Goal: Information Seeking & Learning: Learn about a topic

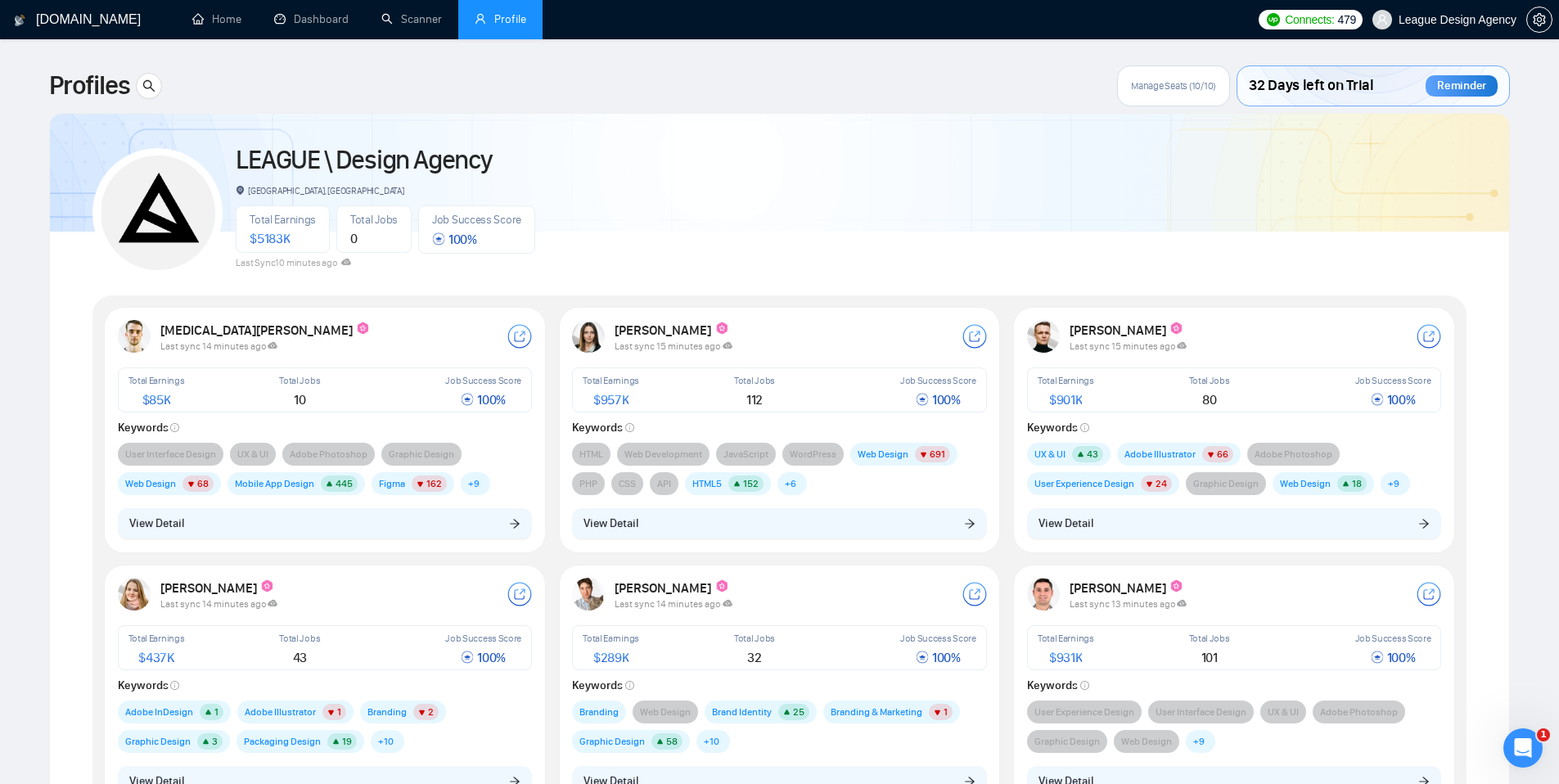
scroll to position [67, 0]
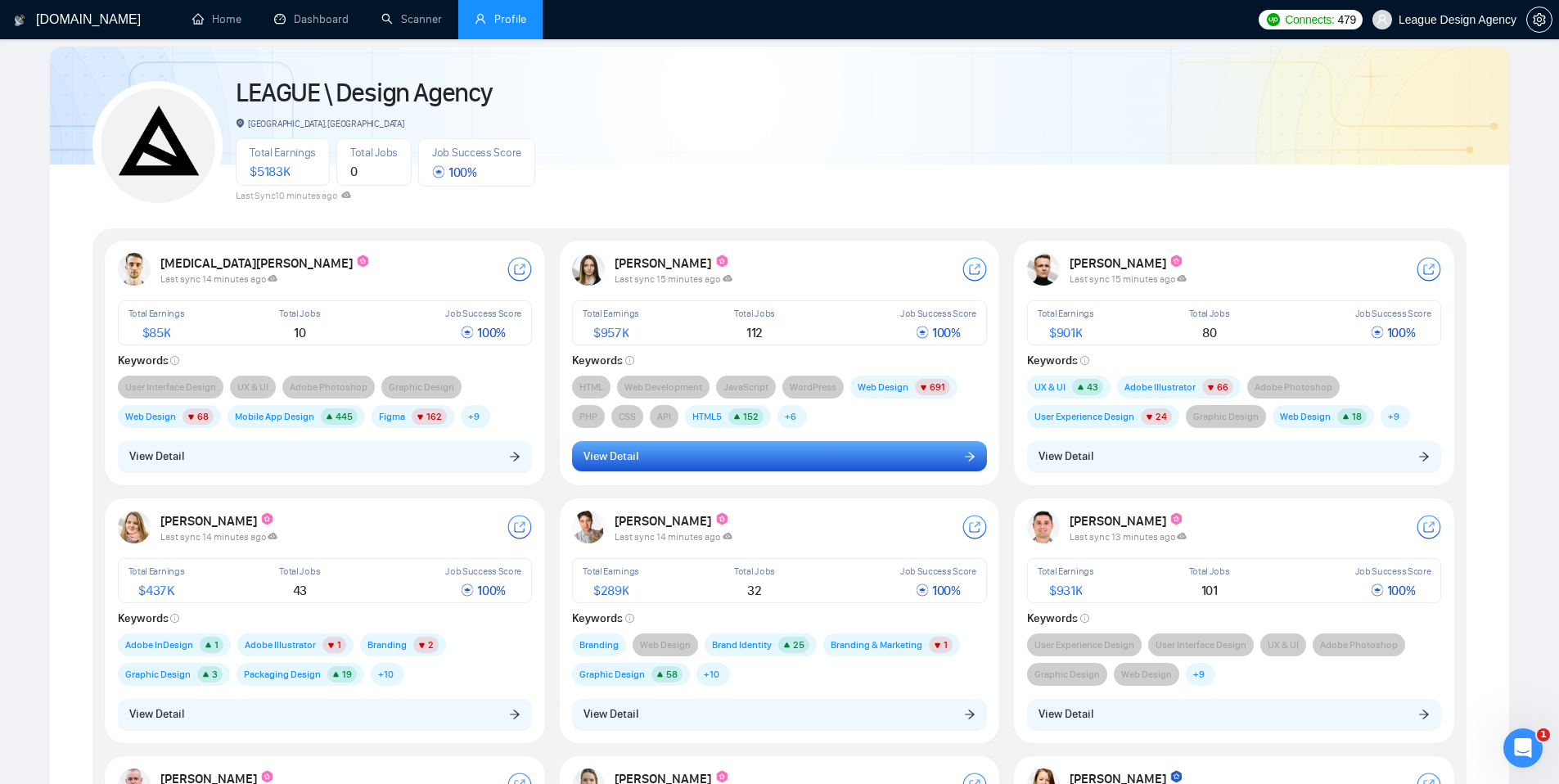
click at [910, 463] on button "View Detail" at bounding box center [779, 457] width 415 height 31
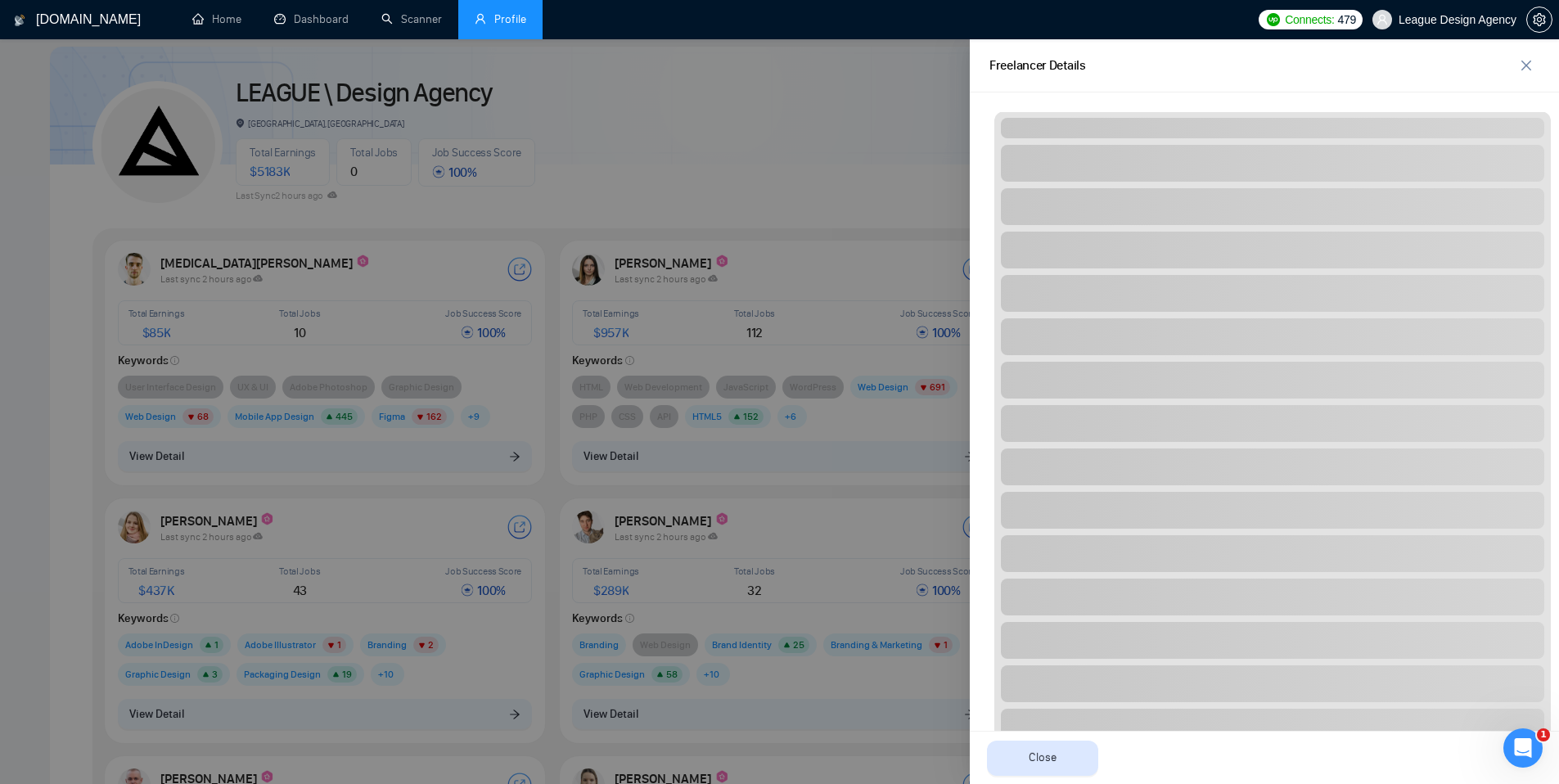
scroll to position [1026, 0]
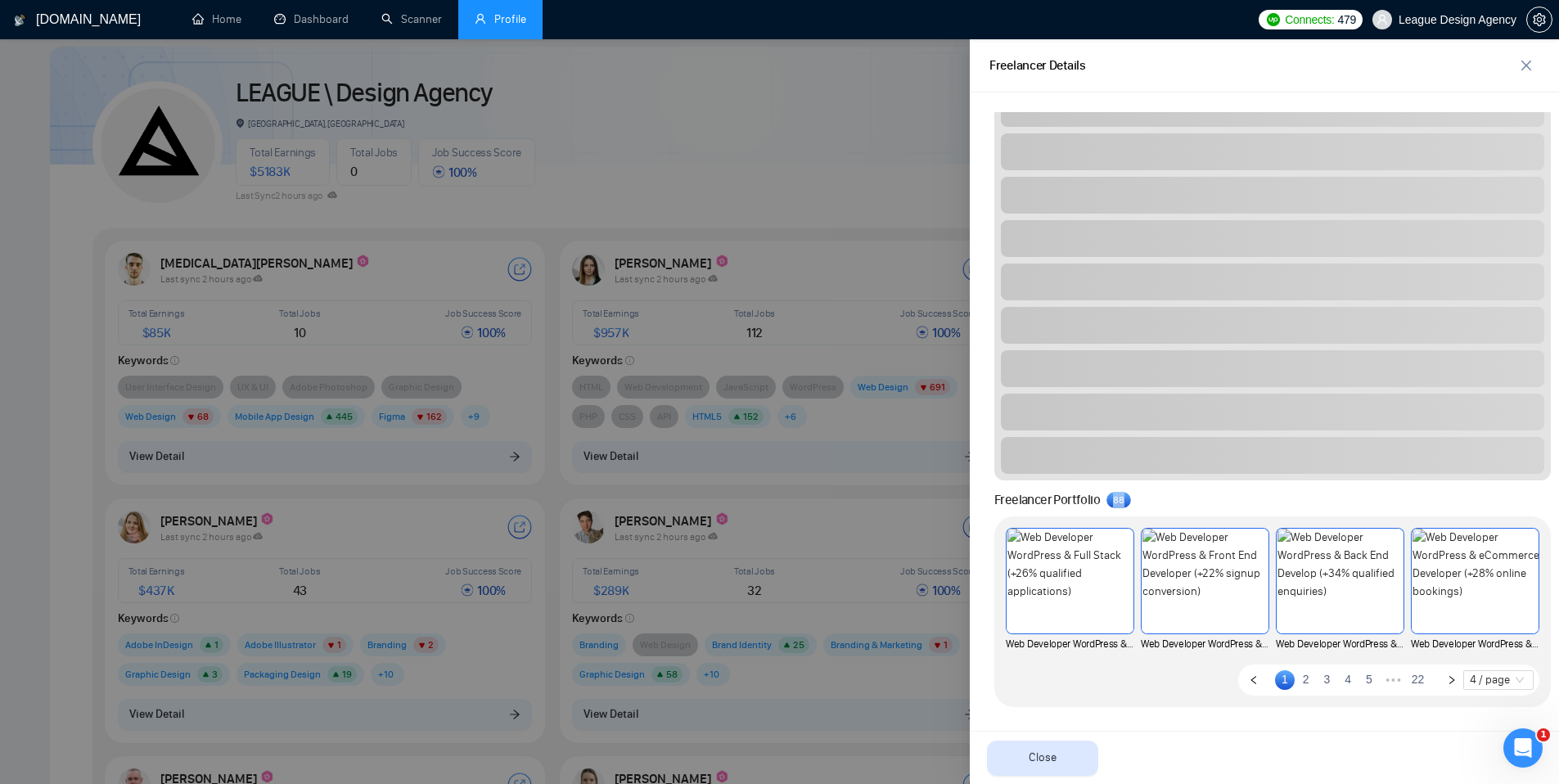
drag, startPoint x: 1142, startPoint y: 501, endPoint x: 1098, endPoint y: 502, distance: 44.0
click at [1098, 502] on div "Freelancer Portfolio 8 8" at bounding box center [1272, 500] width 556 height 20
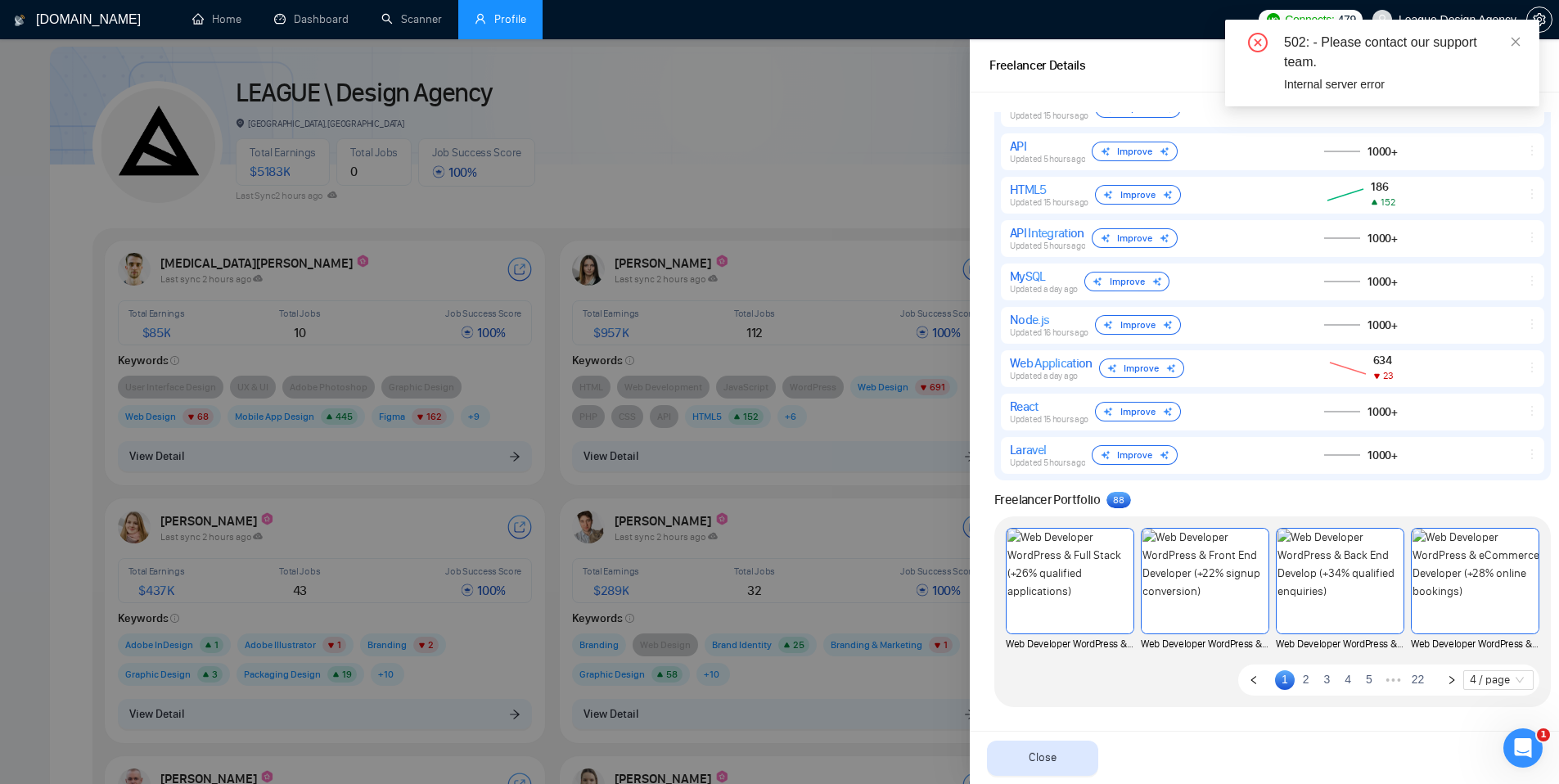
click at [713, 190] on div at bounding box center [779, 411] width 1559 height 745
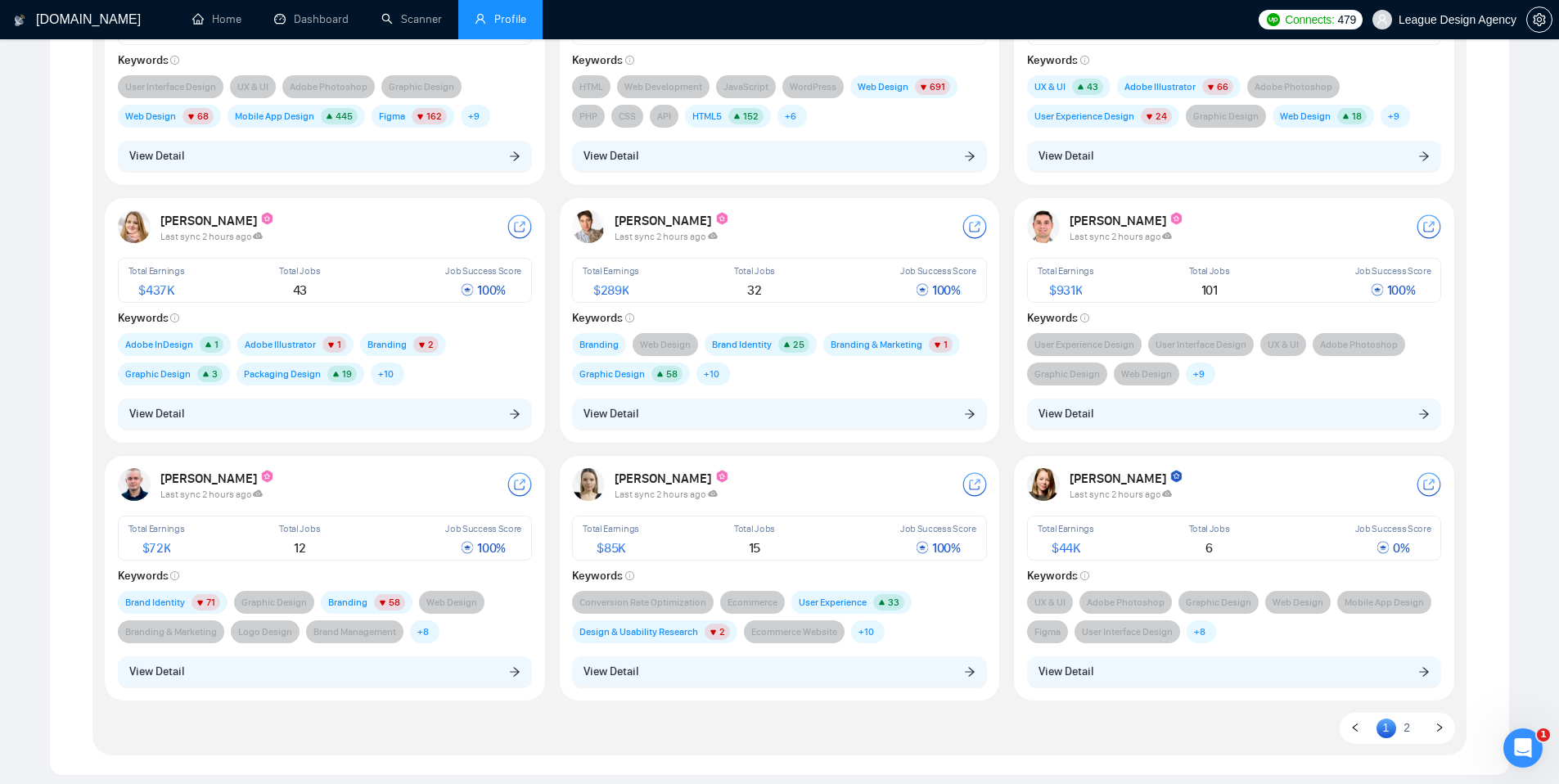
scroll to position [565, 0]
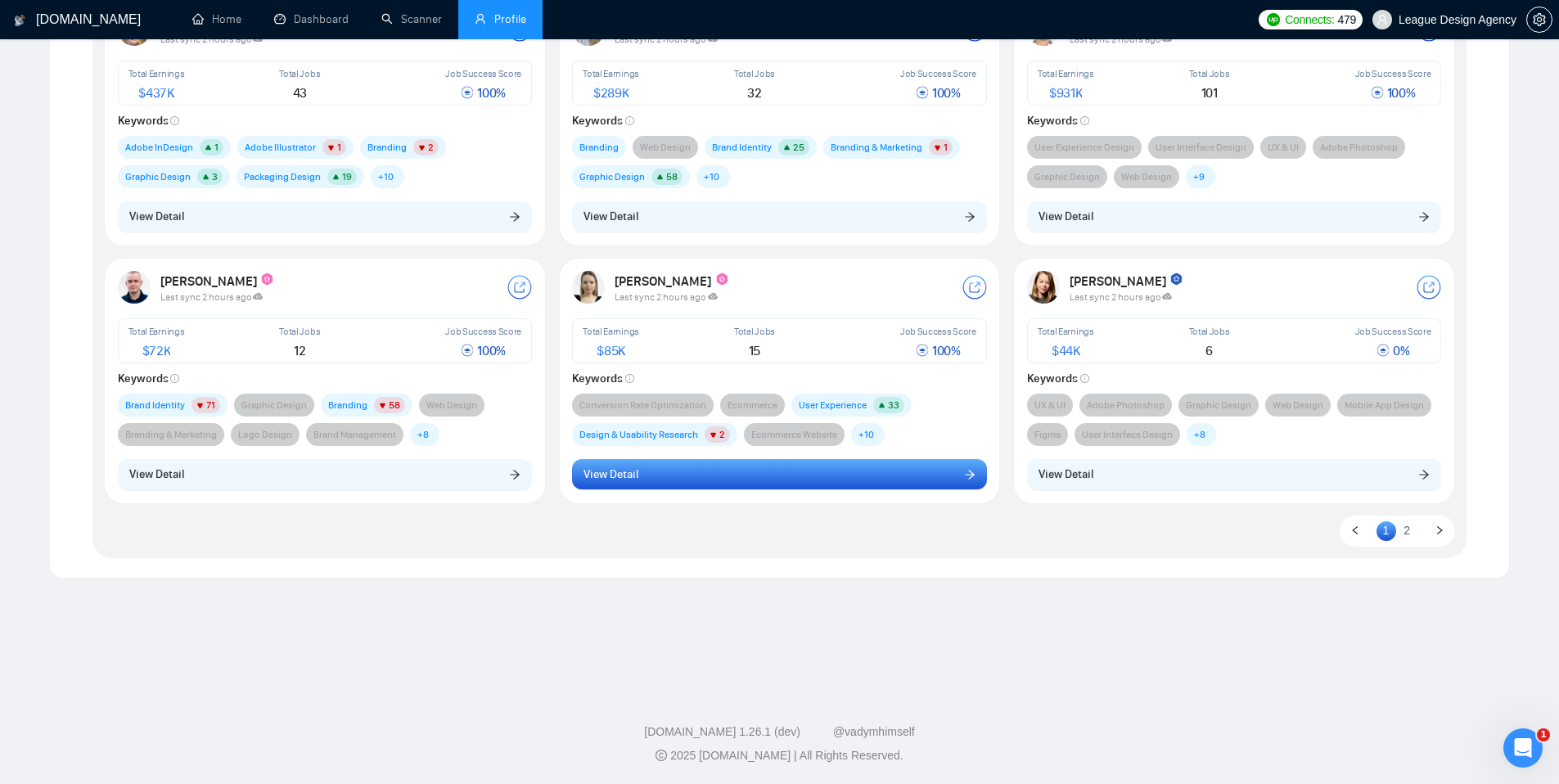
click at [787, 477] on button "View Detail" at bounding box center [779, 475] width 415 height 31
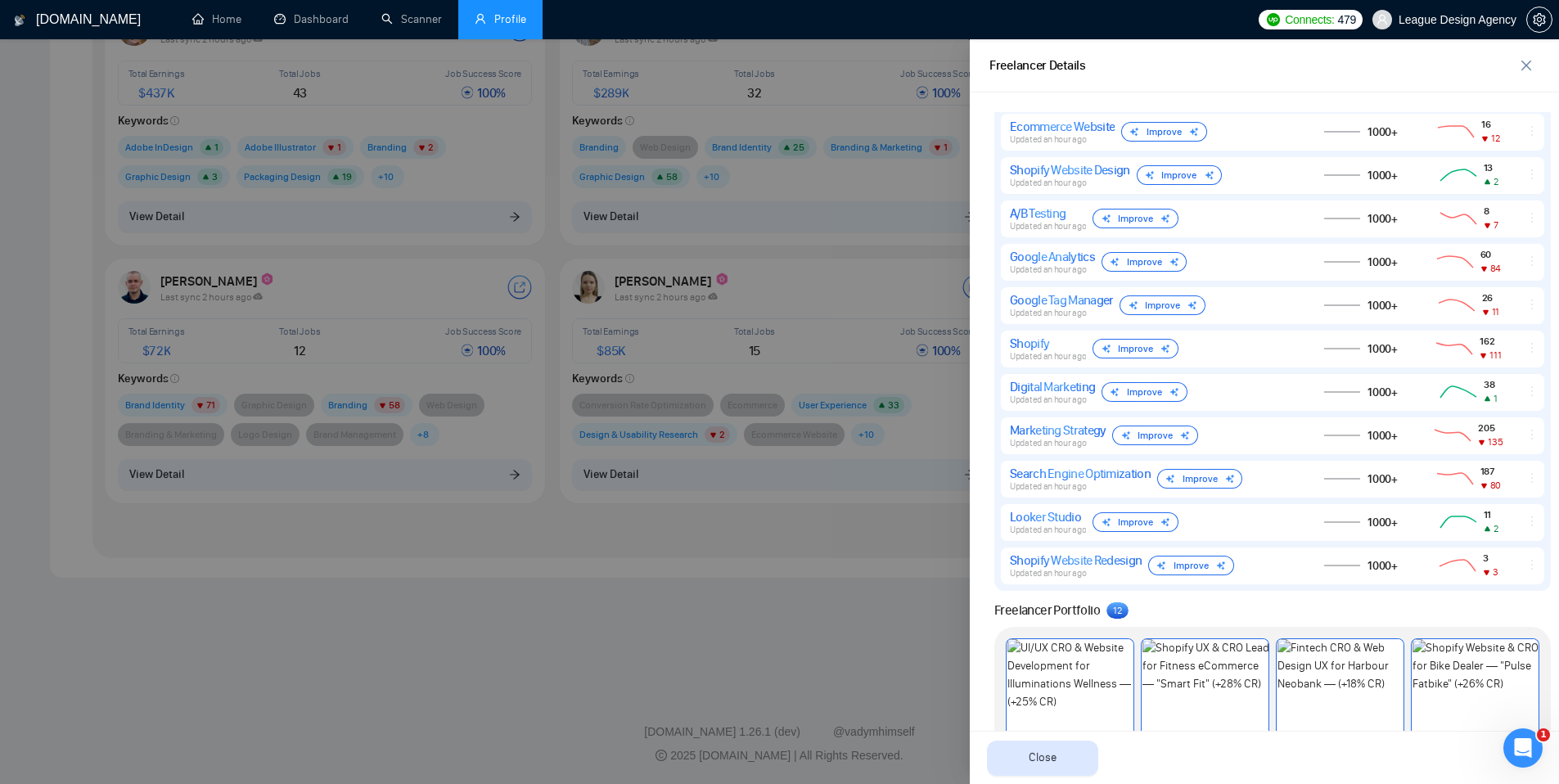
scroll to position [1069, 0]
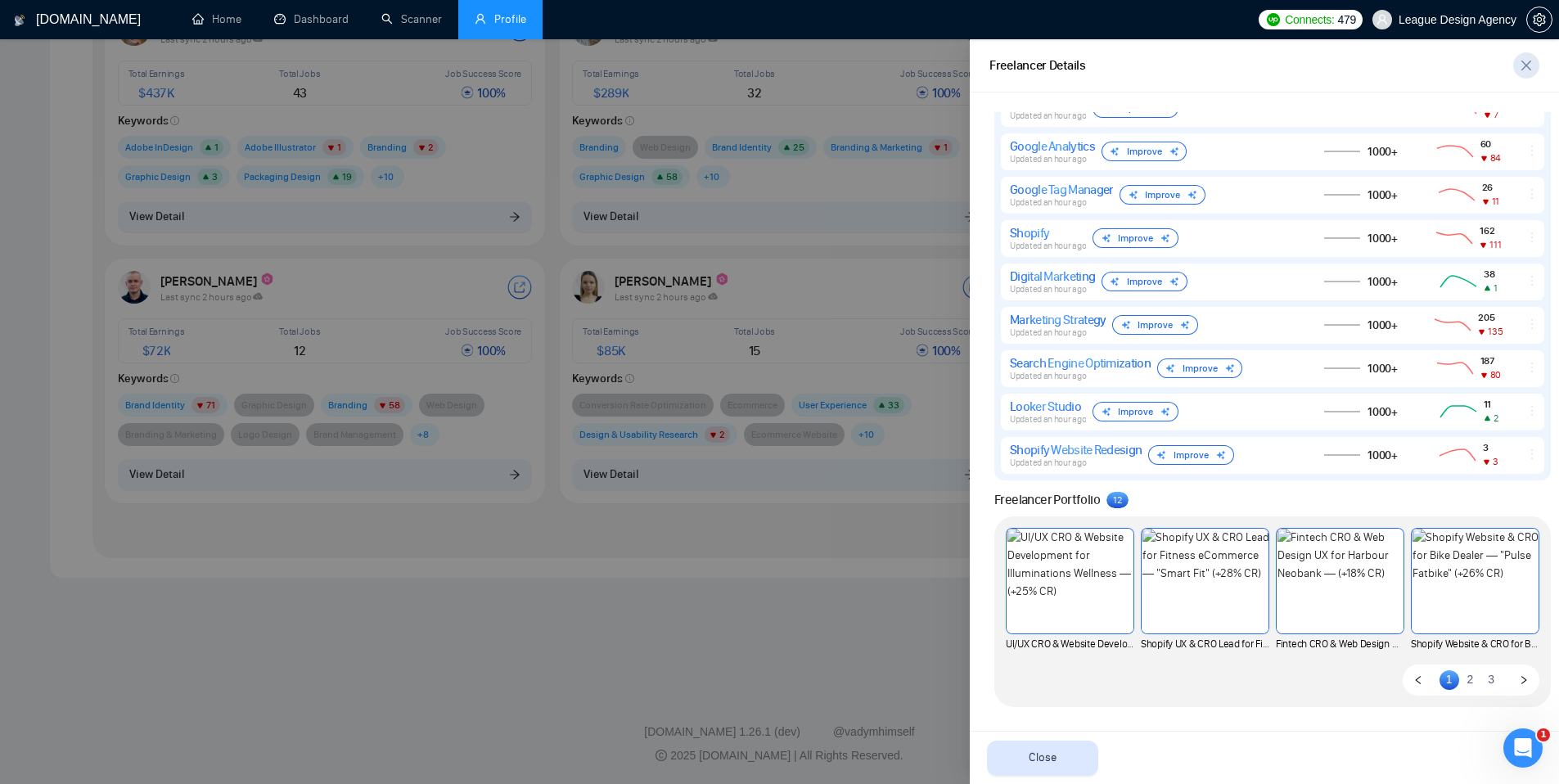
click at [1526, 63] on icon "close" at bounding box center [1526, 65] width 9 height 9
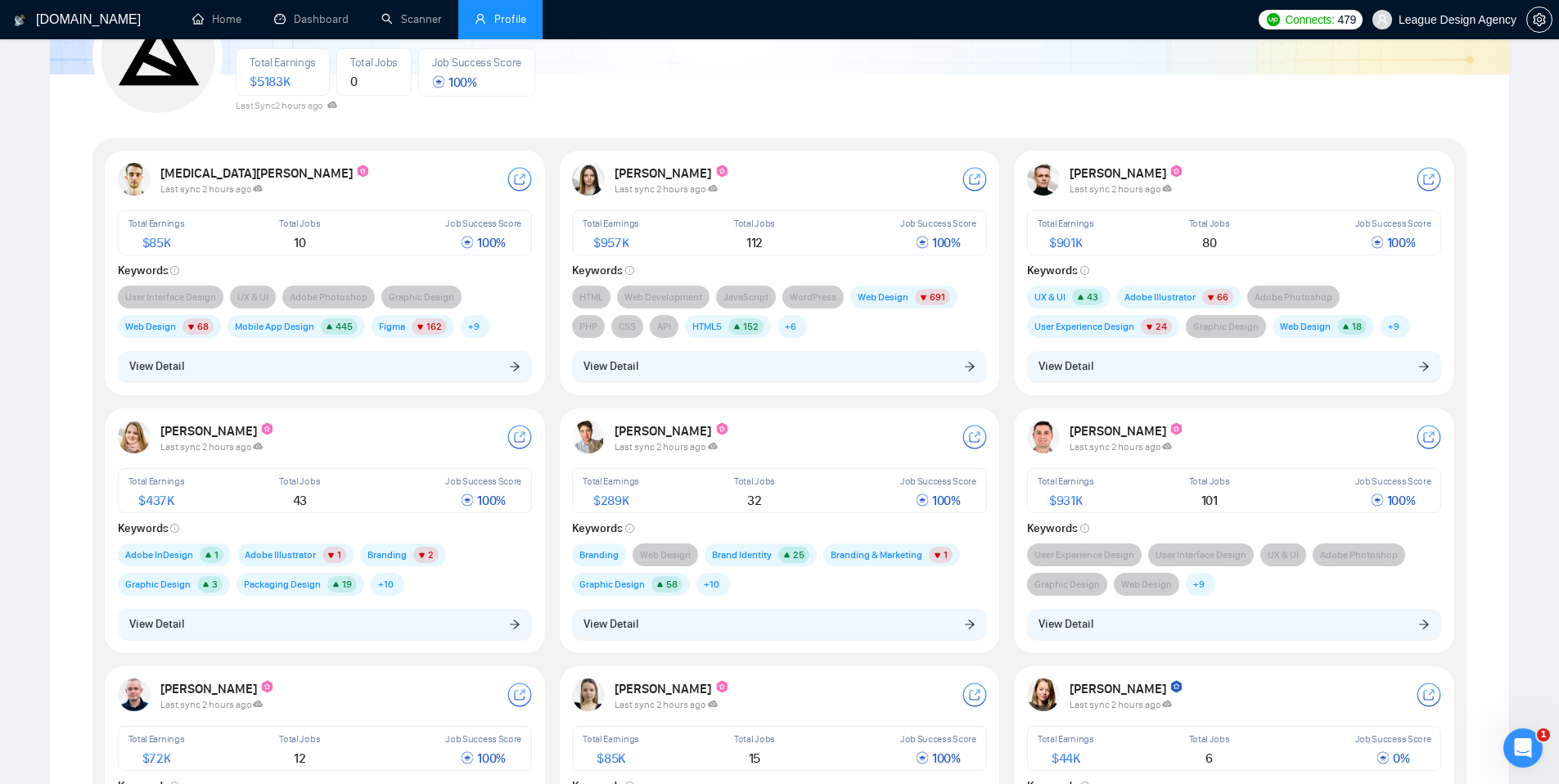
scroll to position [123, 0]
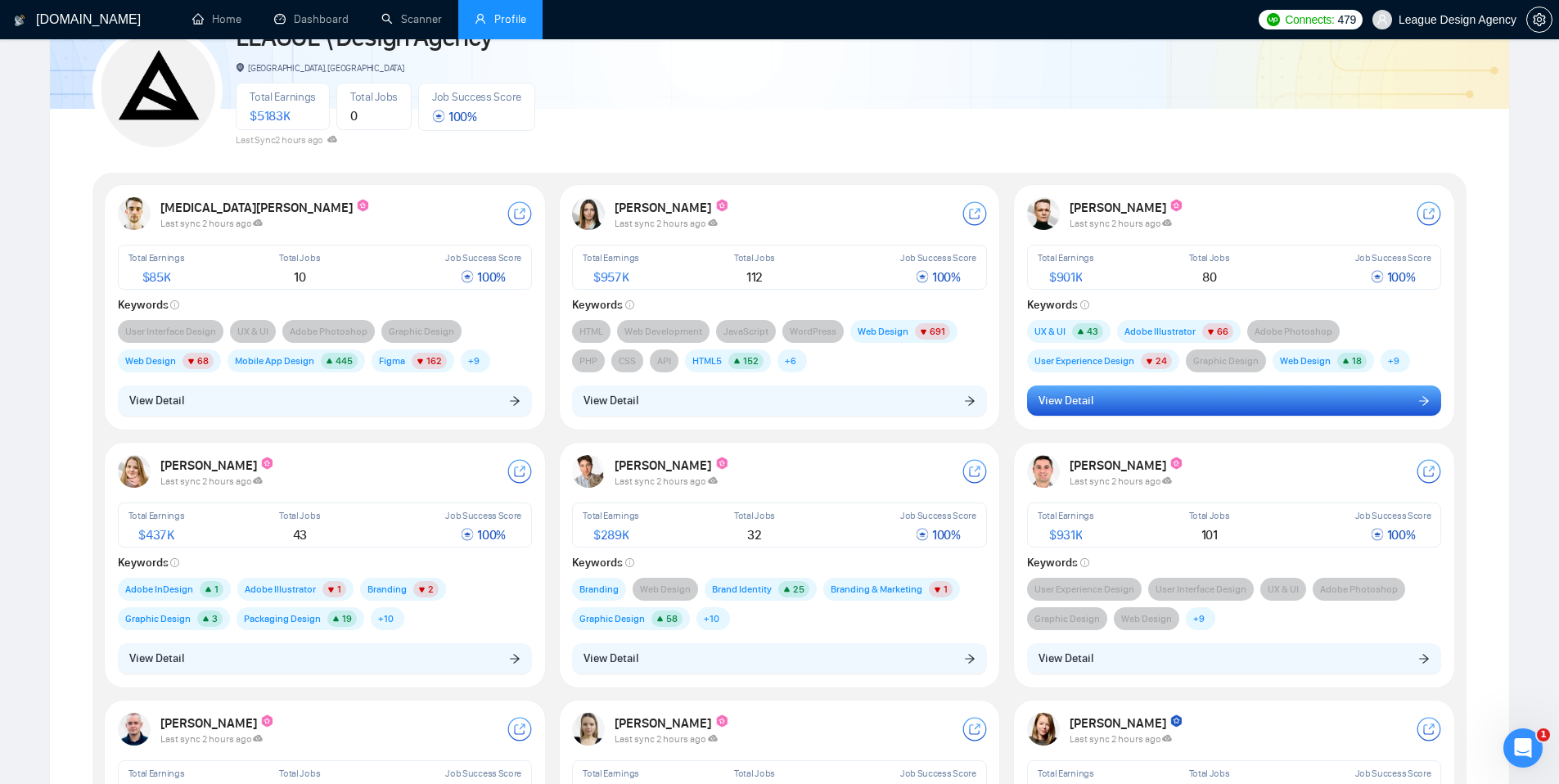
click at [1116, 400] on button "View Detail" at bounding box center [1234, 401] width 415 height 31
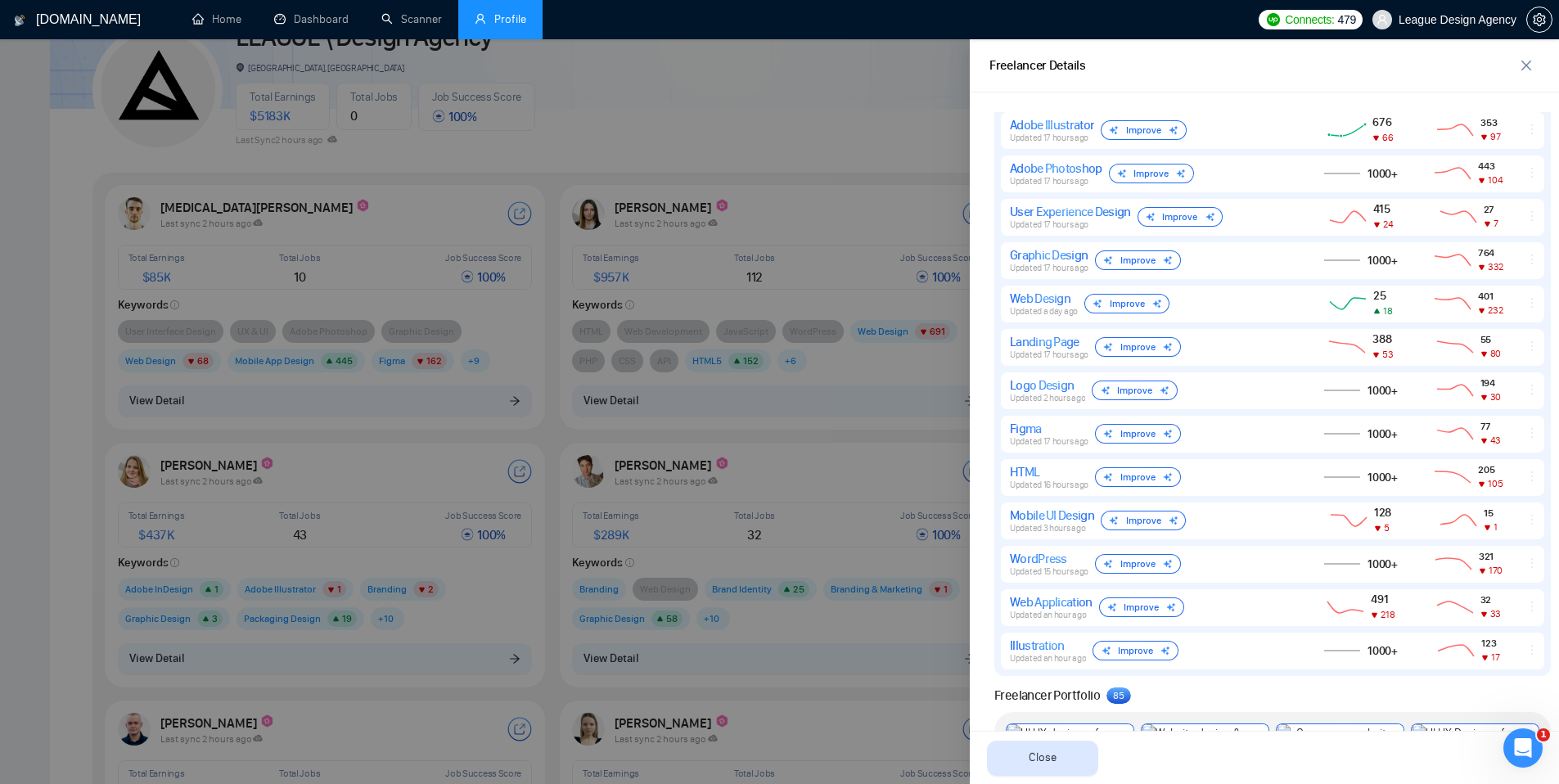
scroll to position [1069, 0]
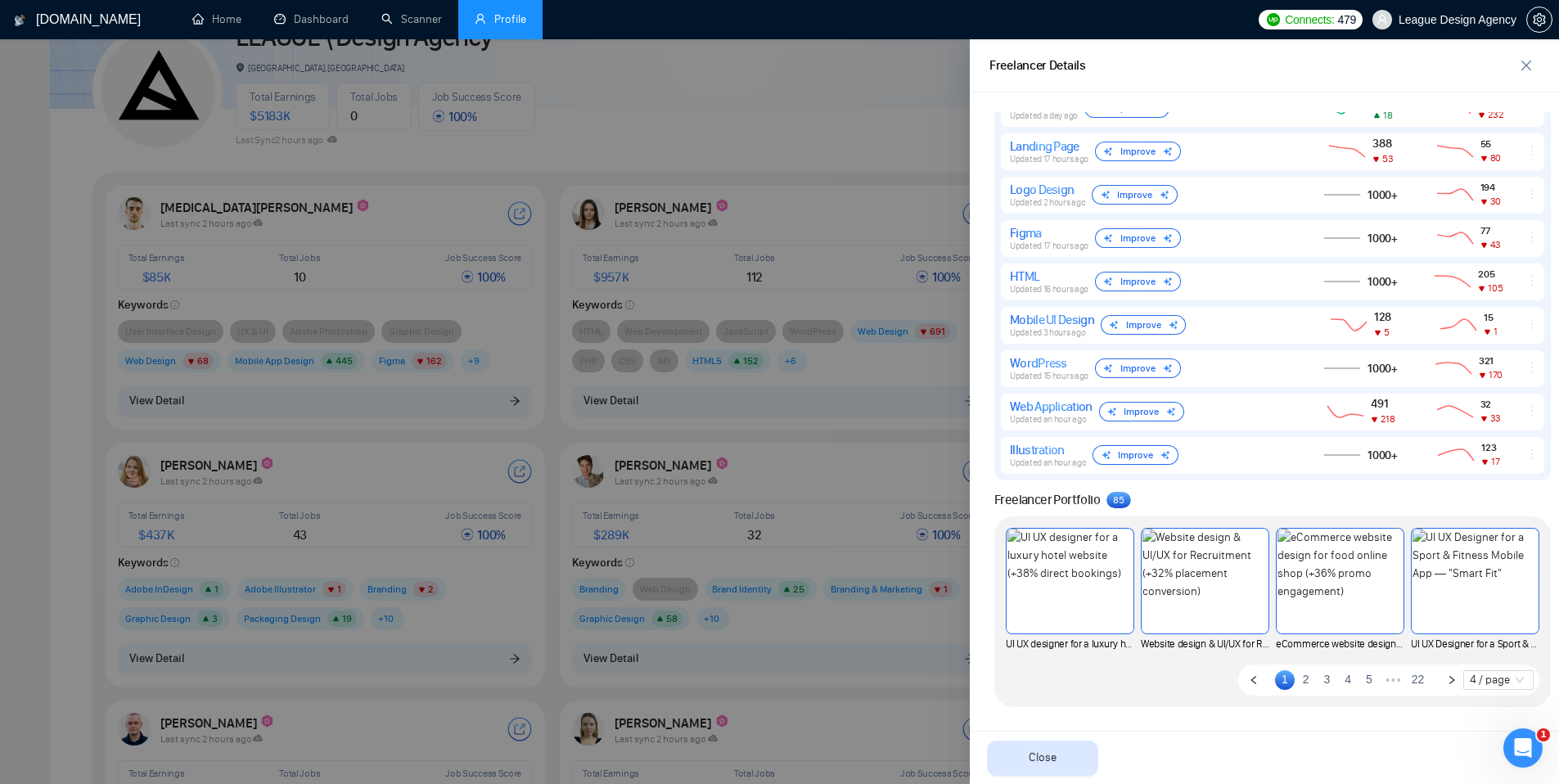
click at [1338, 679] on link "4" at bounding box center [1347, 679] width 20 height 18
click at [1338, 681] on link "5" at bounding box center [1347, 679] width 20 height 18
click at [1359, 680] on link "7" at bounding box center [1369, 679] width 20 height 18
click at [1359, 681] on link "9" at bounding box center [1369, 679] width 20 height 18
click at [1356, 679] on link "11" at bounding box center [1367, 679] width 23 height 18
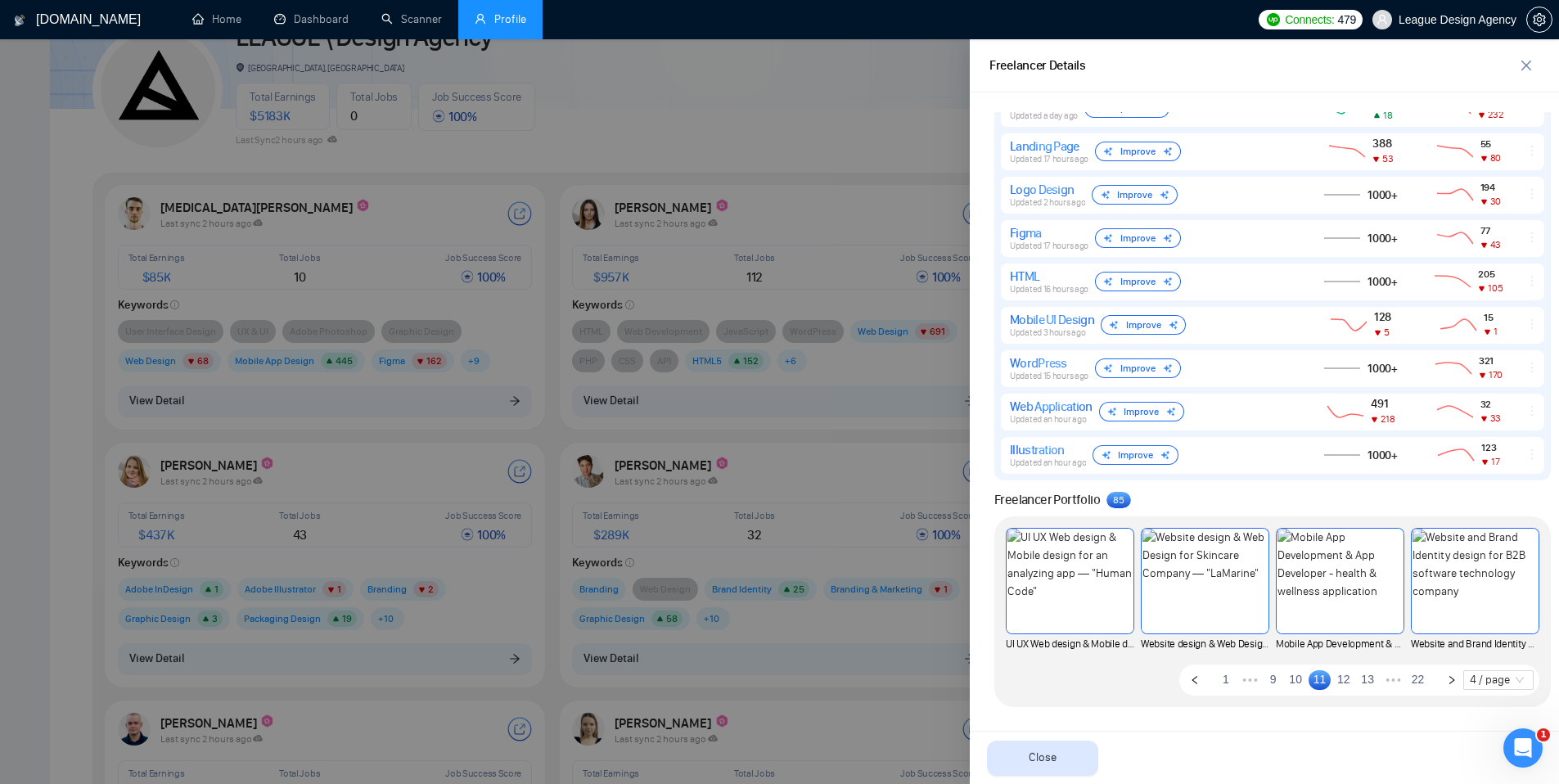
click at [1409, 679] on link "22" at bounding box center [1418, 679] width 23 height 18
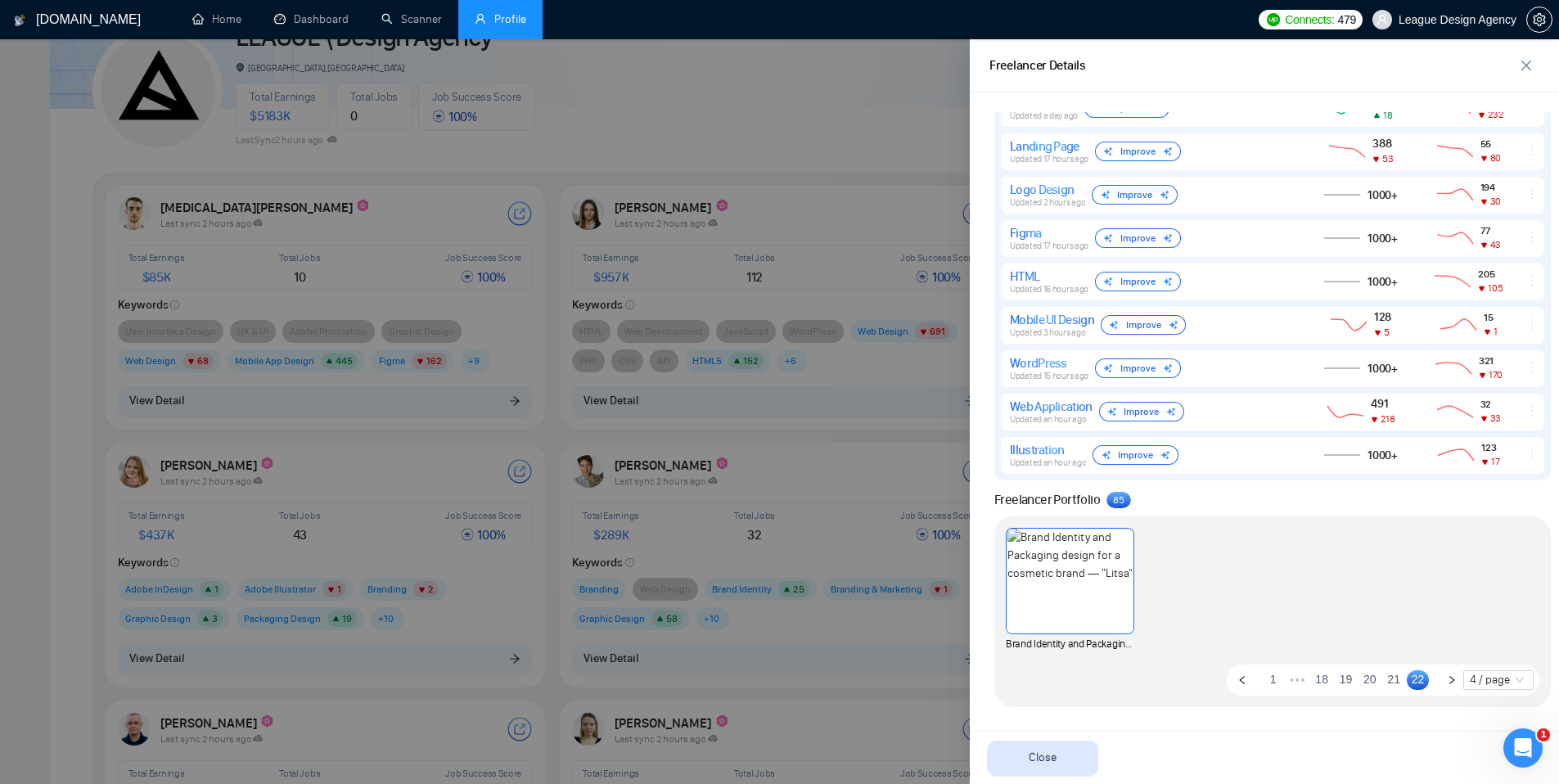
click at [1334, 684] on link "19" at bounding box center [1346, 679] width 23 height 18
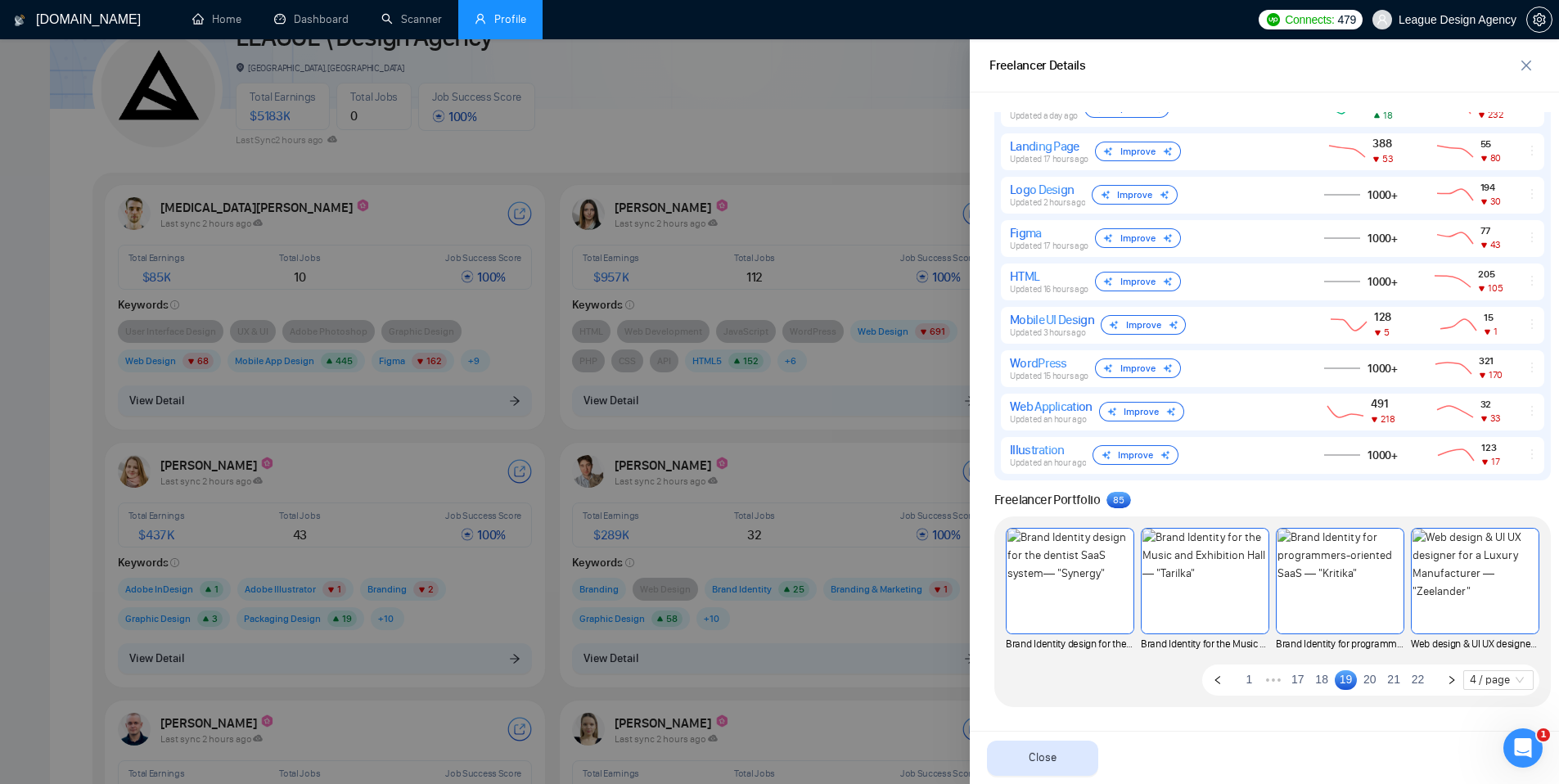
click at [1239, 681] on link "1" at bounding box center [1249, 679] width 20 height 18
click at [1017, 753] on button "Close" at bounding box center [1043, 757] width 111 height 35
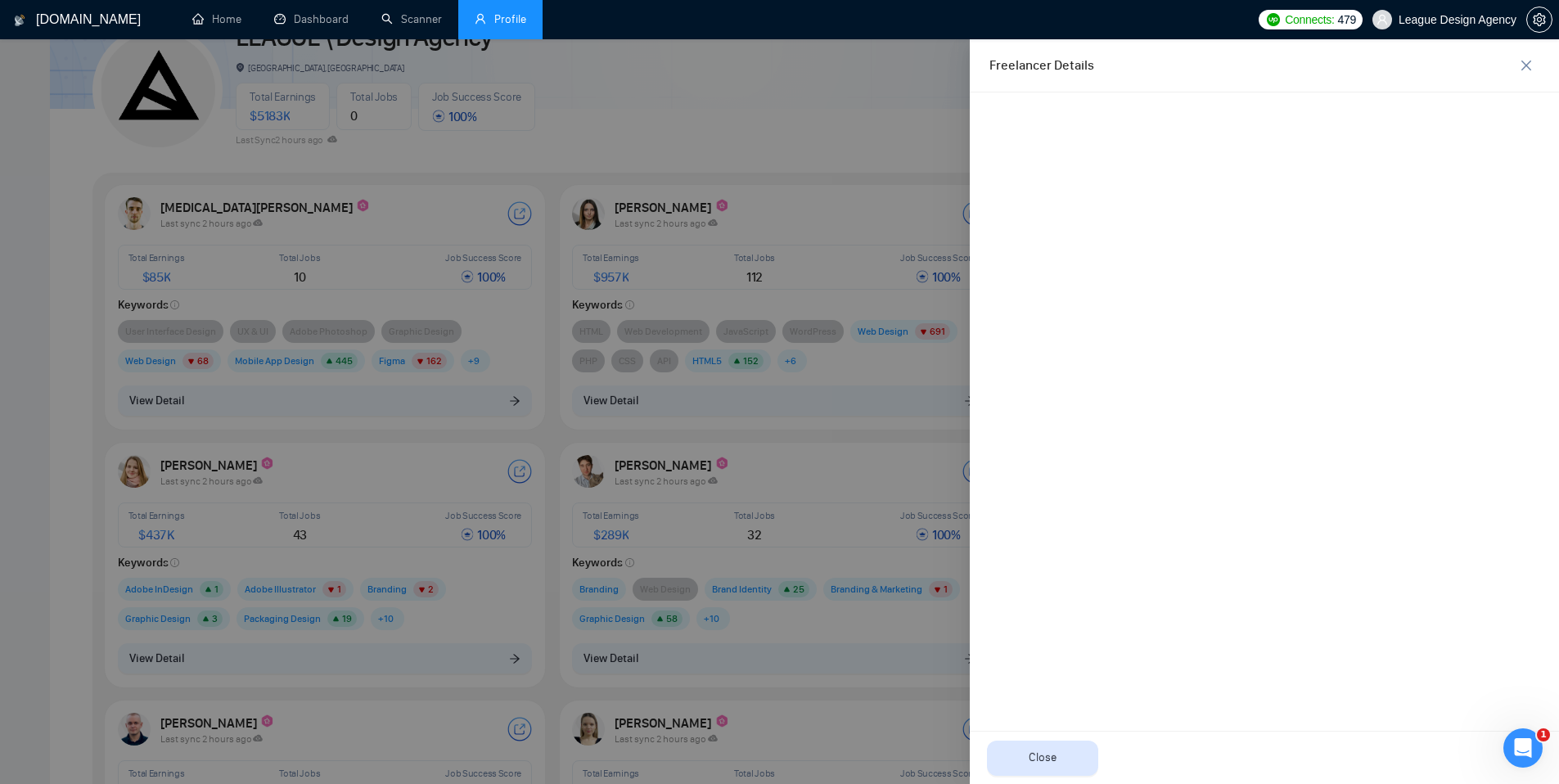
scroll to position [0, 0]
